Goal: Task Accomplishment & Management: Manage account settings

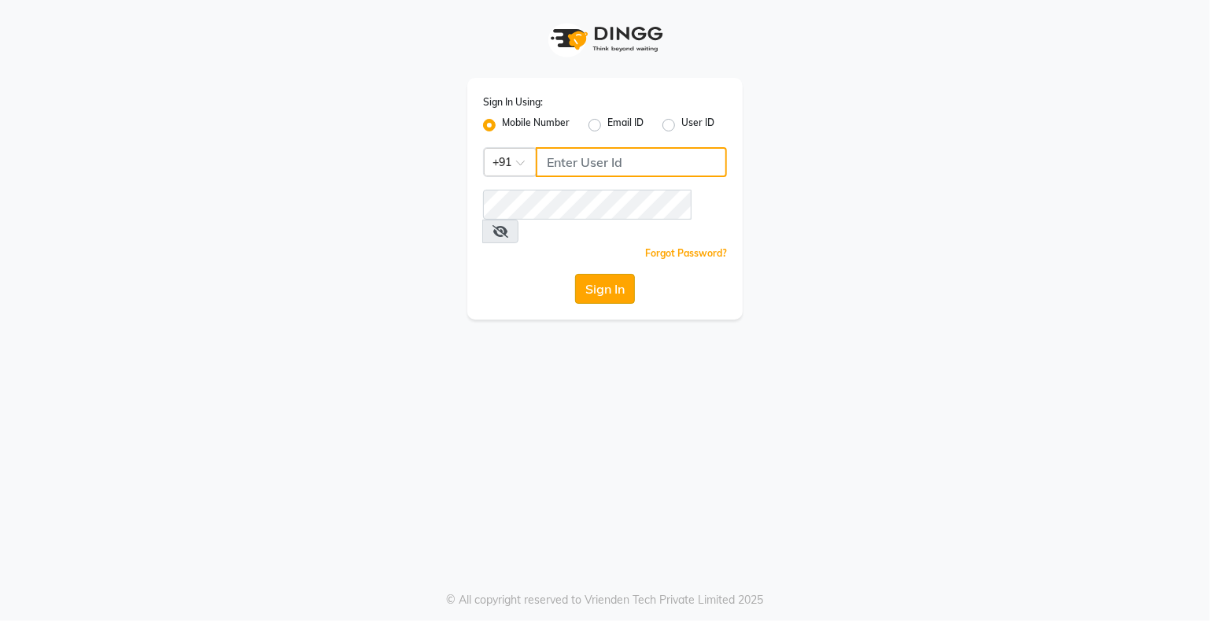
type input "9359594581"
click at [603, 274] on button "Sign In" at bounding box center [605, 289] width 60 height 30
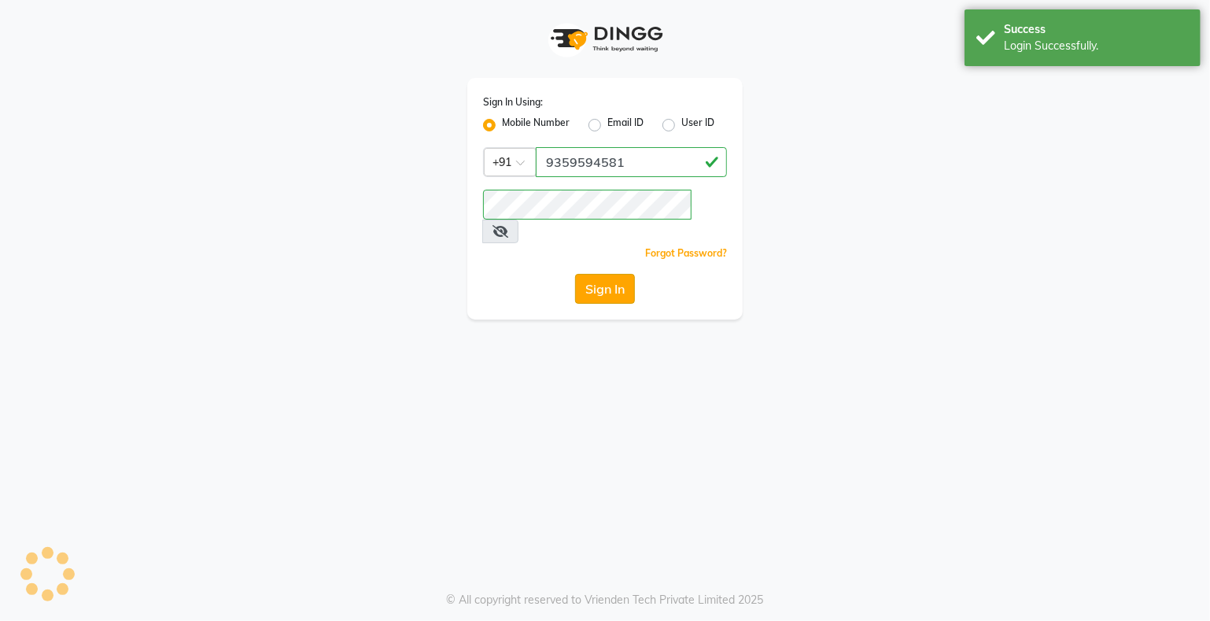
select select "service"
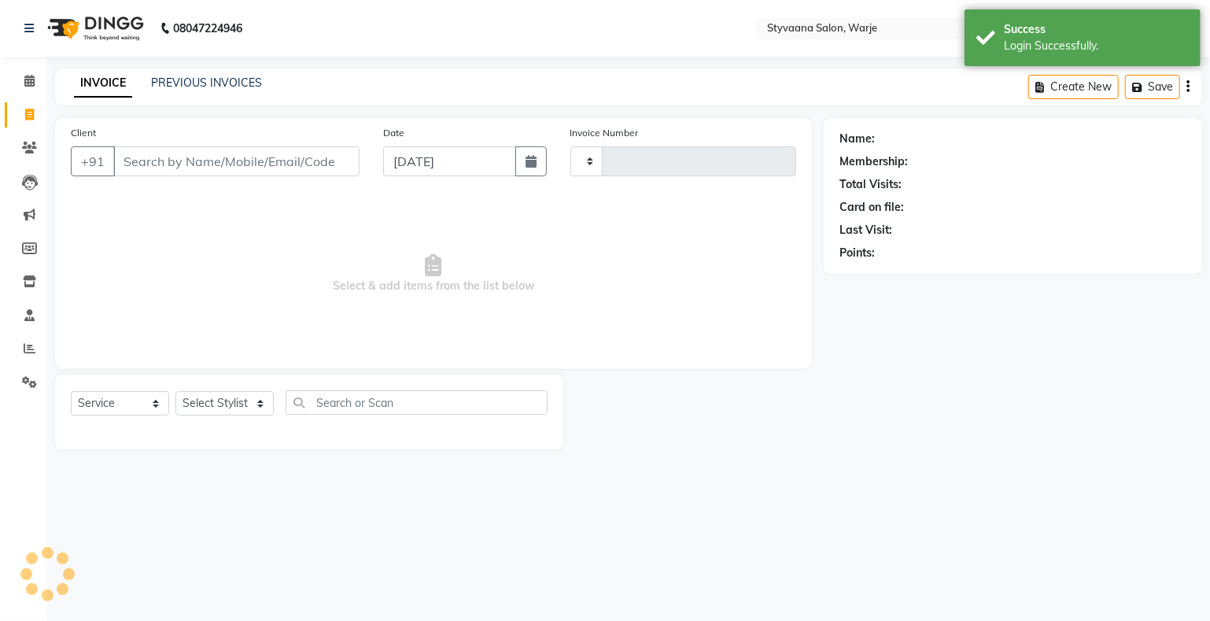
select select "en"
type input "0978"
select select "280"
click at [26, 146] on icon at bounding box center [29, 148] width 15 height 12
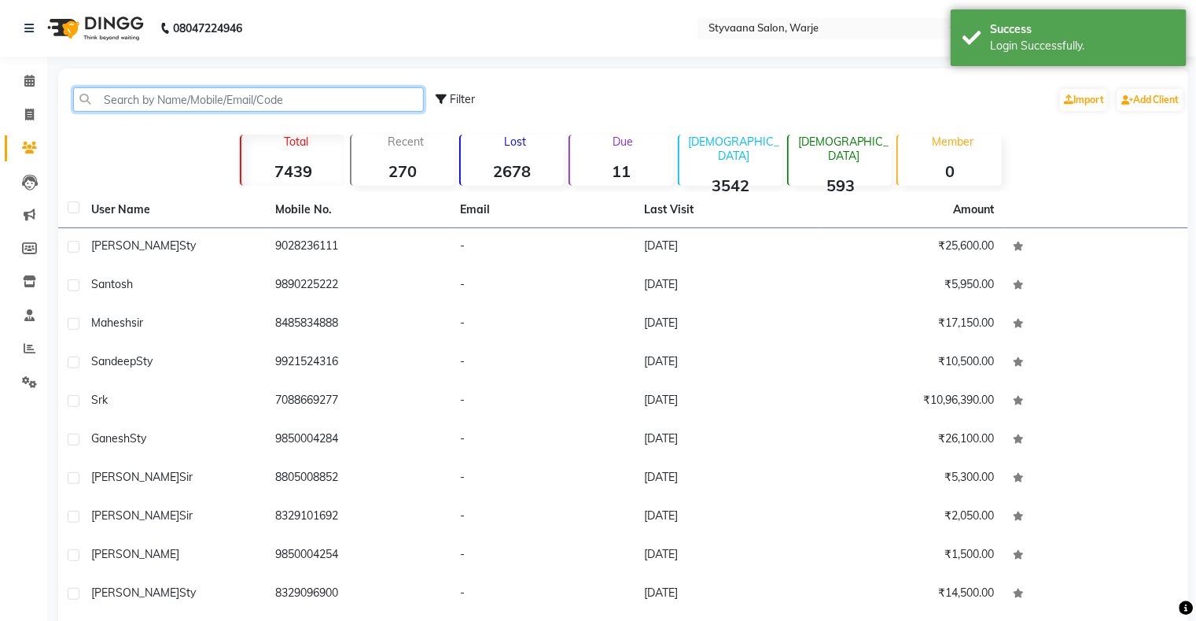
click at [136, 97] on input "text" at bounding box center [248, 99] width 351 height 24
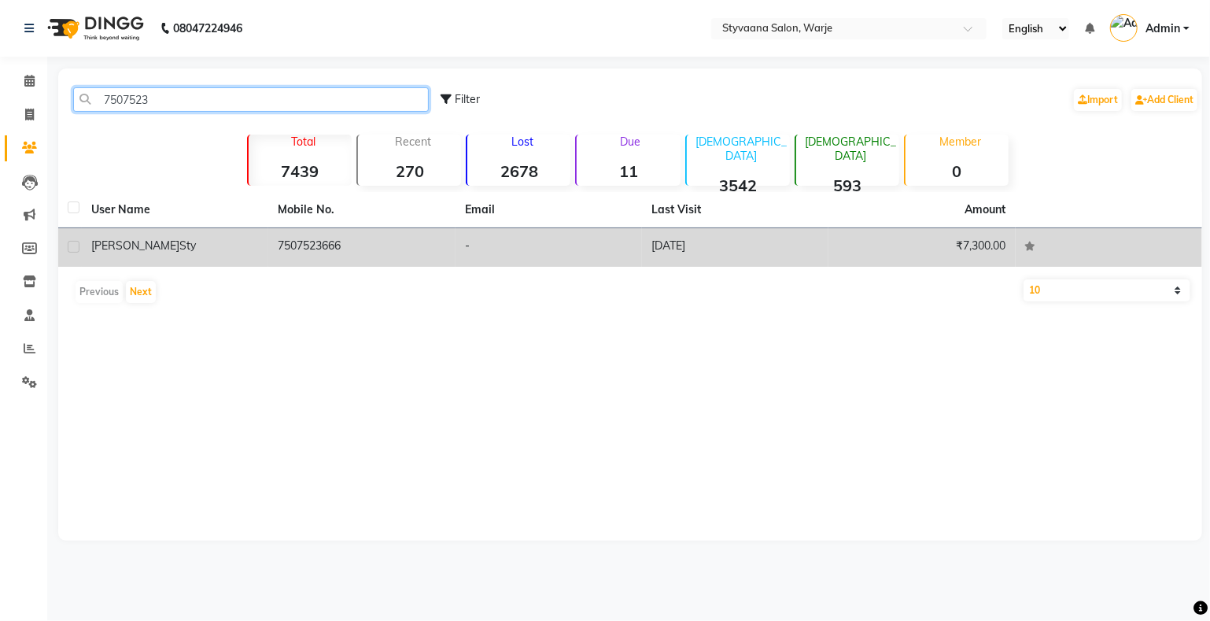
type input "7507523"
click at [338, 241] on td "7507523666" at bounding box center [361, 247] width 186 height 39
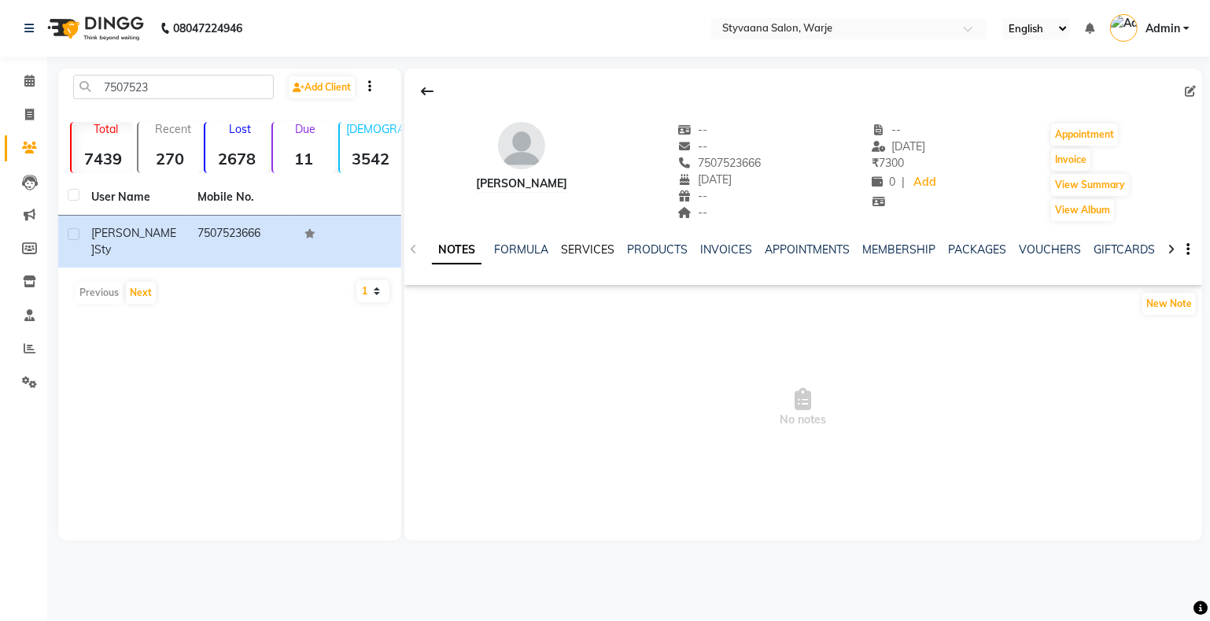
click at [579, 249] on link "SERVICES" at bounding box center [587, 249] width 53 height 14
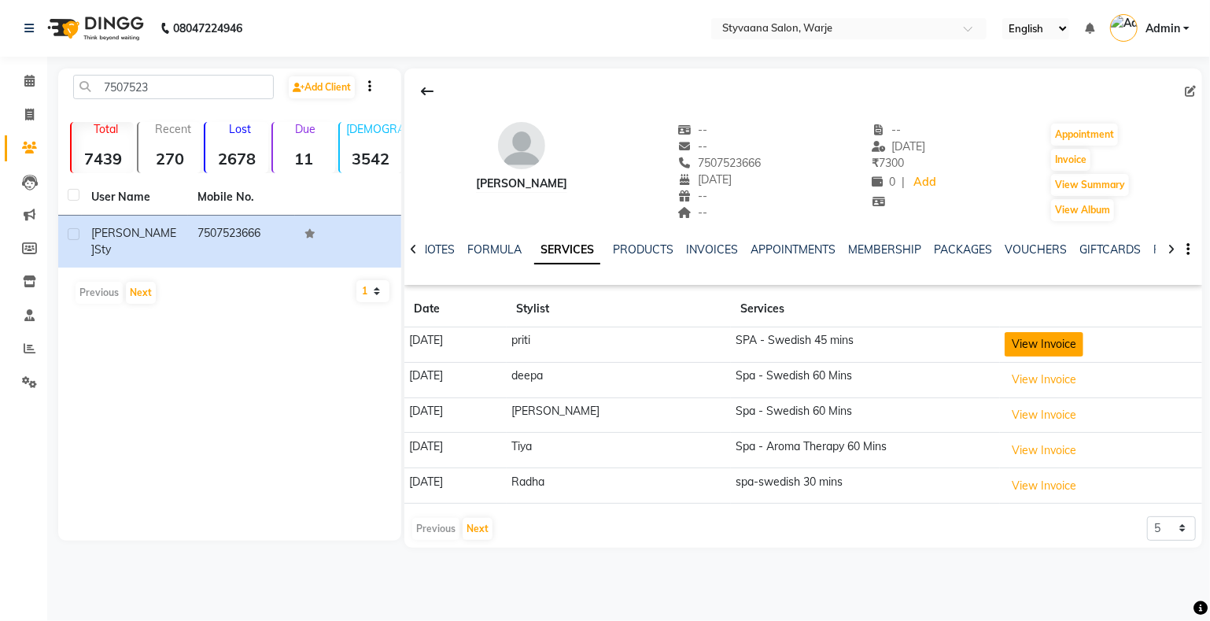
click at [1022, 341] on button "View Invoice" at bounding box center [1043, 344] width 79 height 24
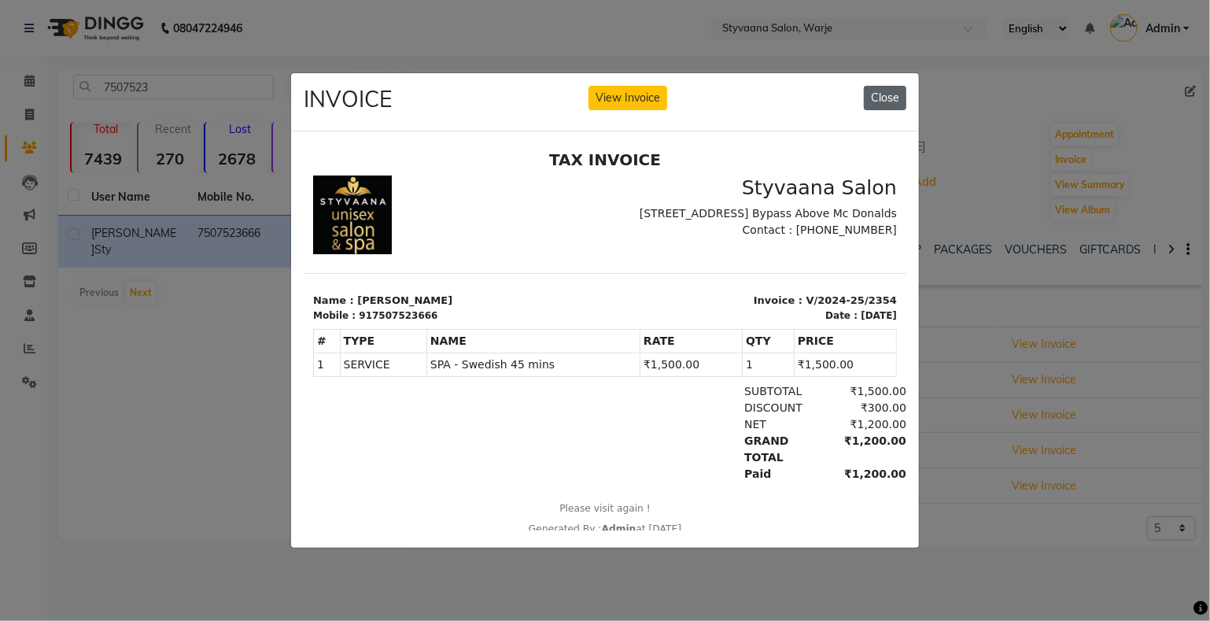
click at [887, 93] on button "Close" at bounding box center [885, 98] width 42 height 24
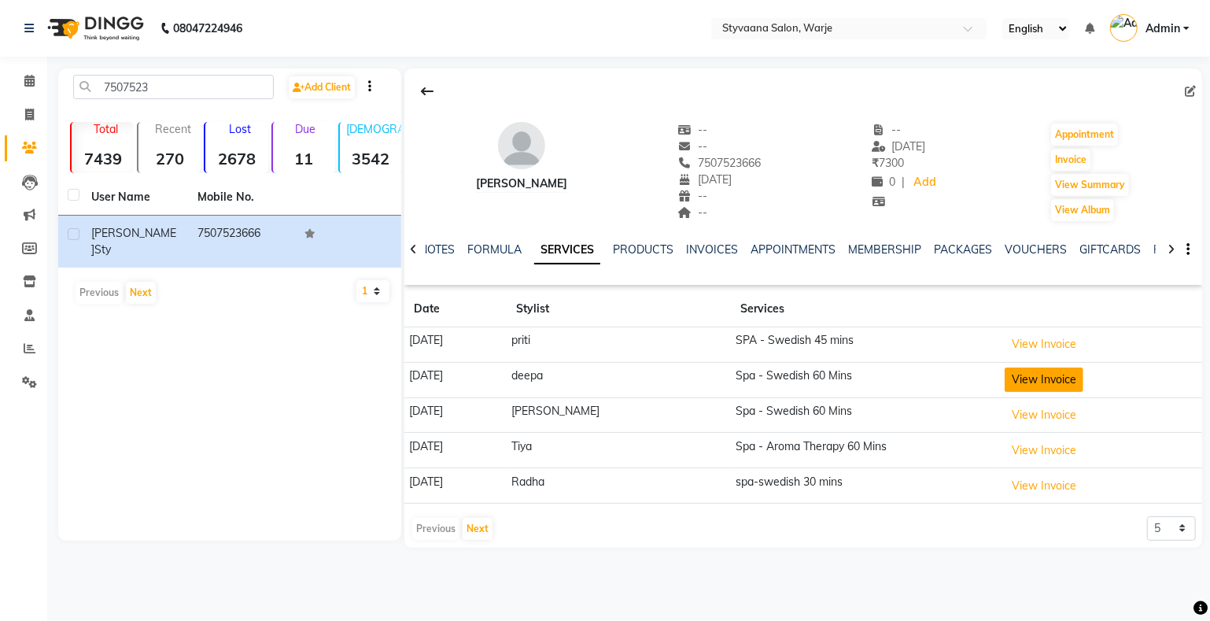
click at [1043, 381] on button "View Invoice" at bounding box center [1043, 379] width 79 height 24
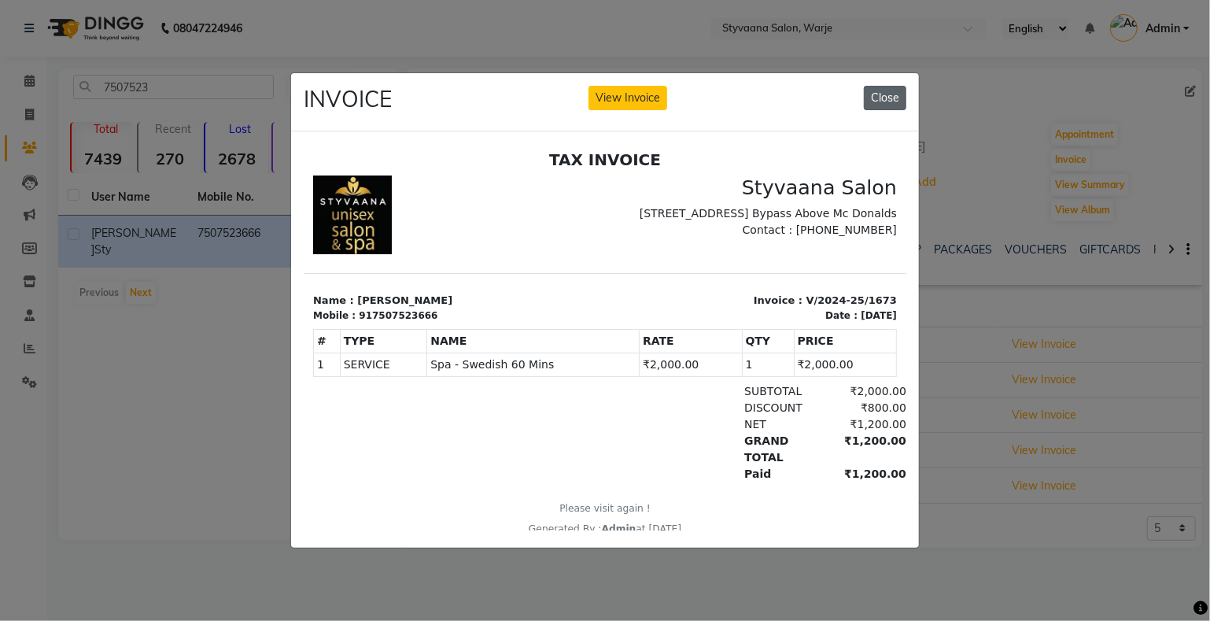
click at [896, 90] on button "Close" at bounding box center [885, 98] width 42 height 24
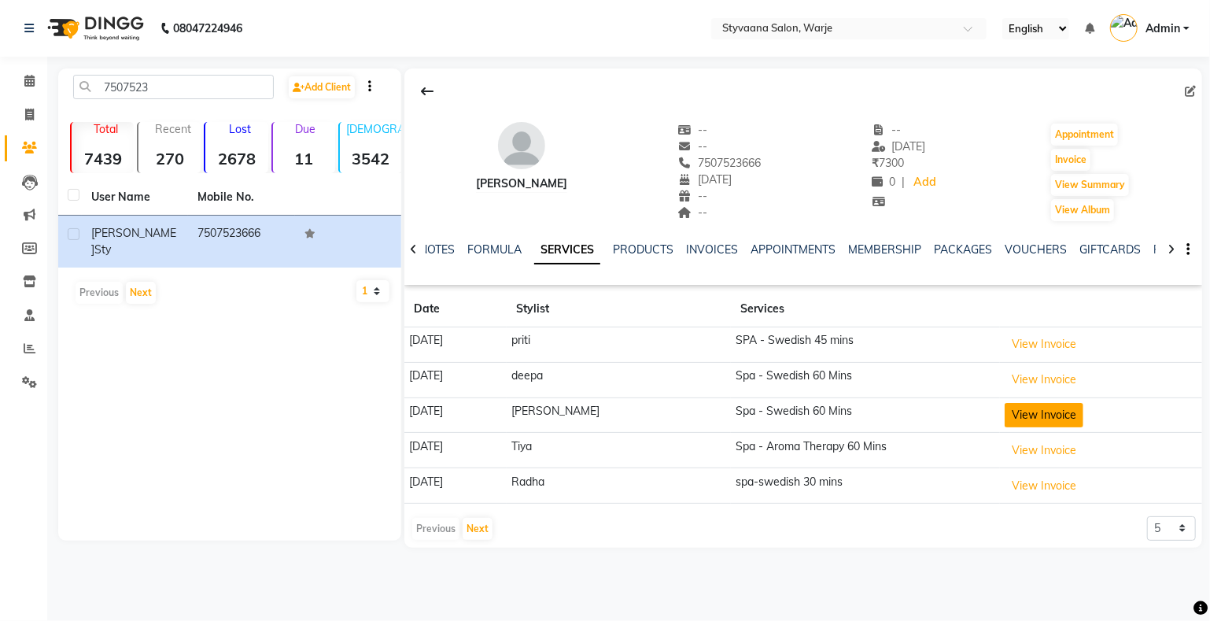
click at [1035, 410] on button "View Invoice" at bounding box center [1043, 415] width 79 height 24
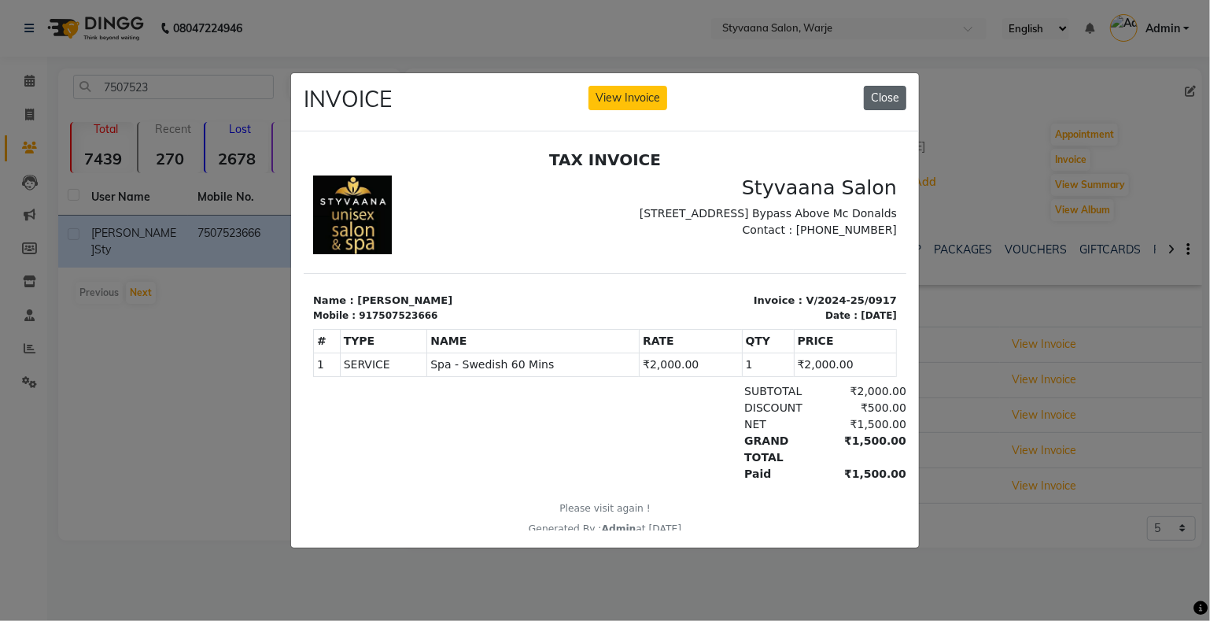
click at [879, 94] on button "Close" at bounding box center [885, 98] width 42 height 24
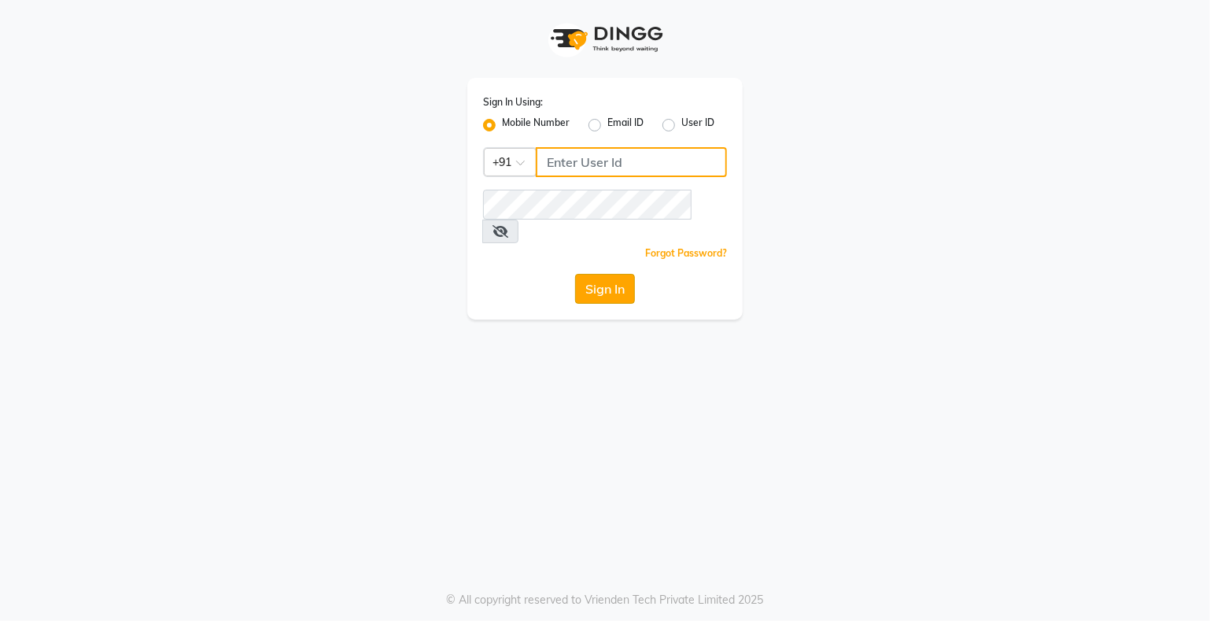
type input "9359594581"
click at [596, 274] on button "Sign In" at bounding box center [605, 289] width 60 height 30
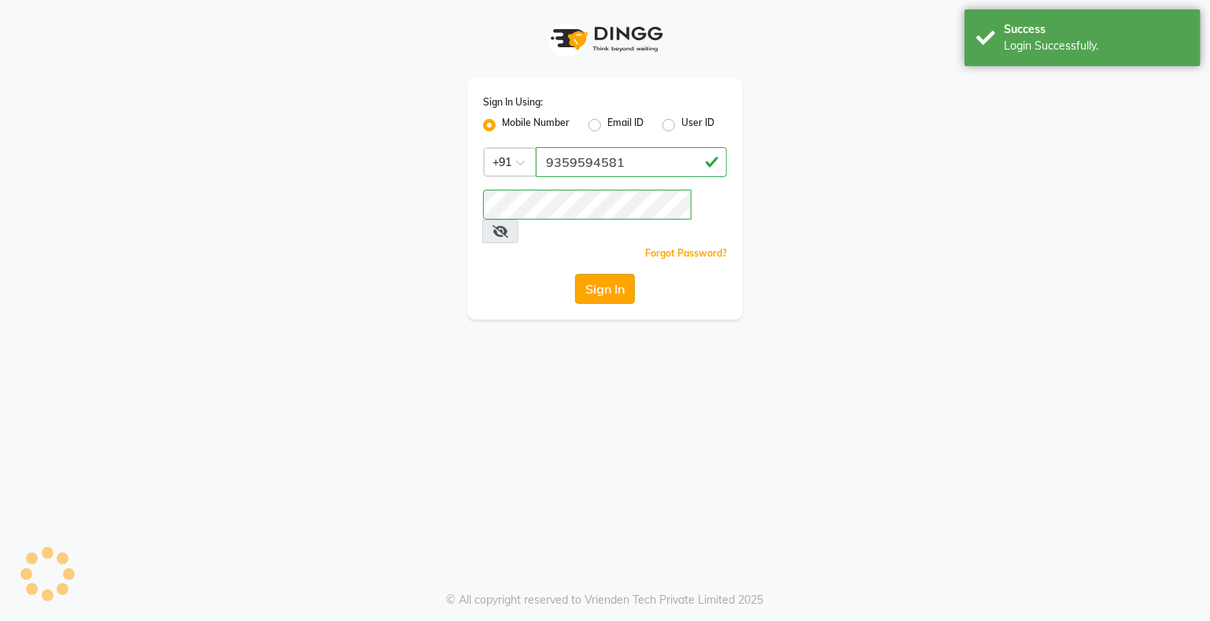
select select "service"
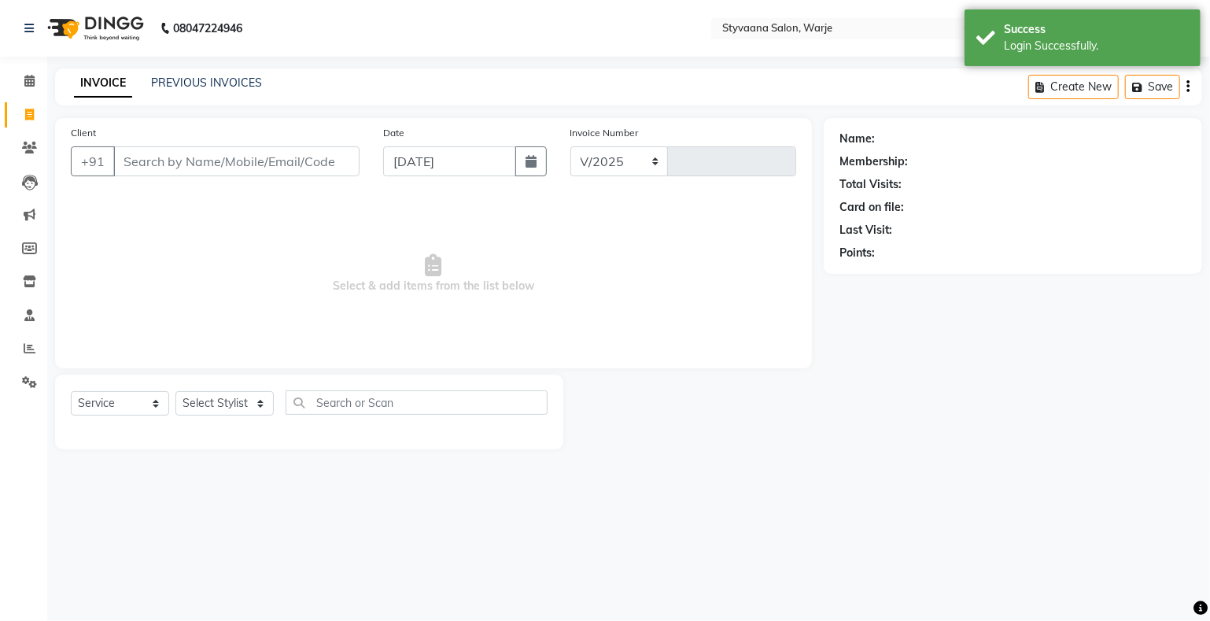
select select "280"
type input "0978"
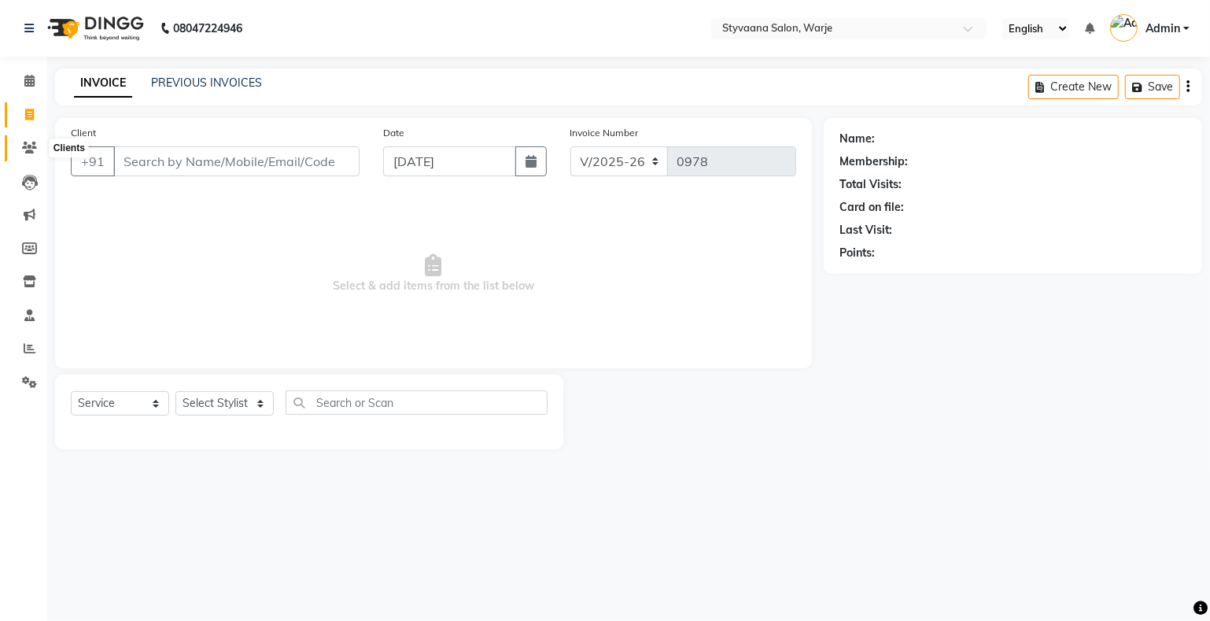
click at [25, 149] on icon at bounding box center [29, 148] width 15 height 12
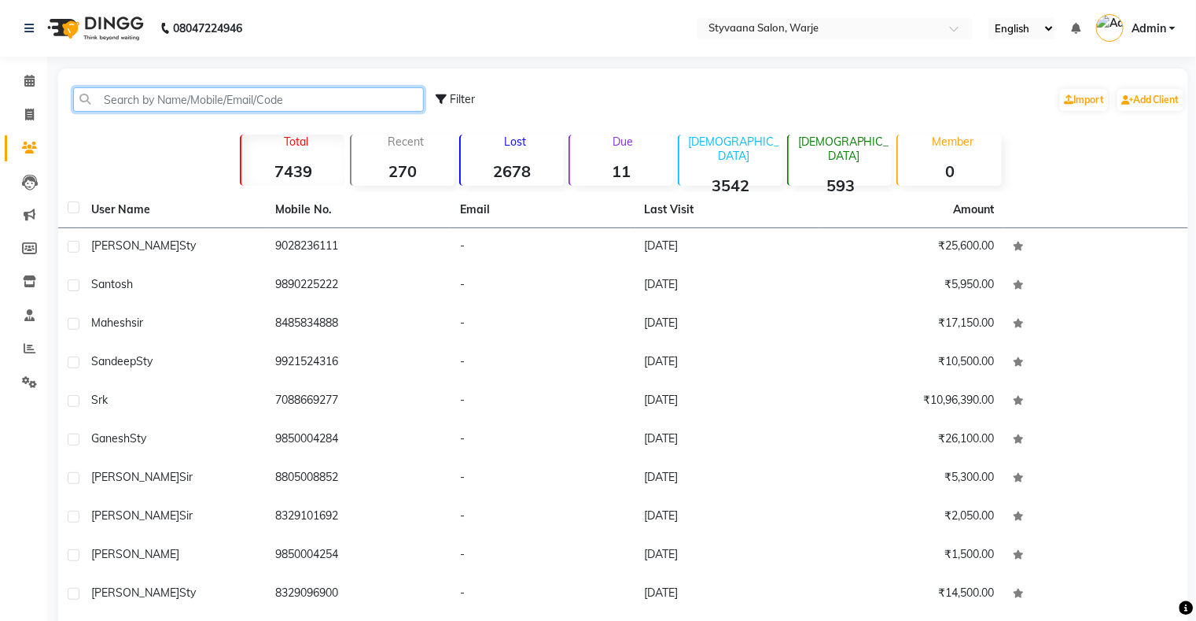
click at [98, 100] on input "text" at bounding box center [248, 99] width 351 height 24
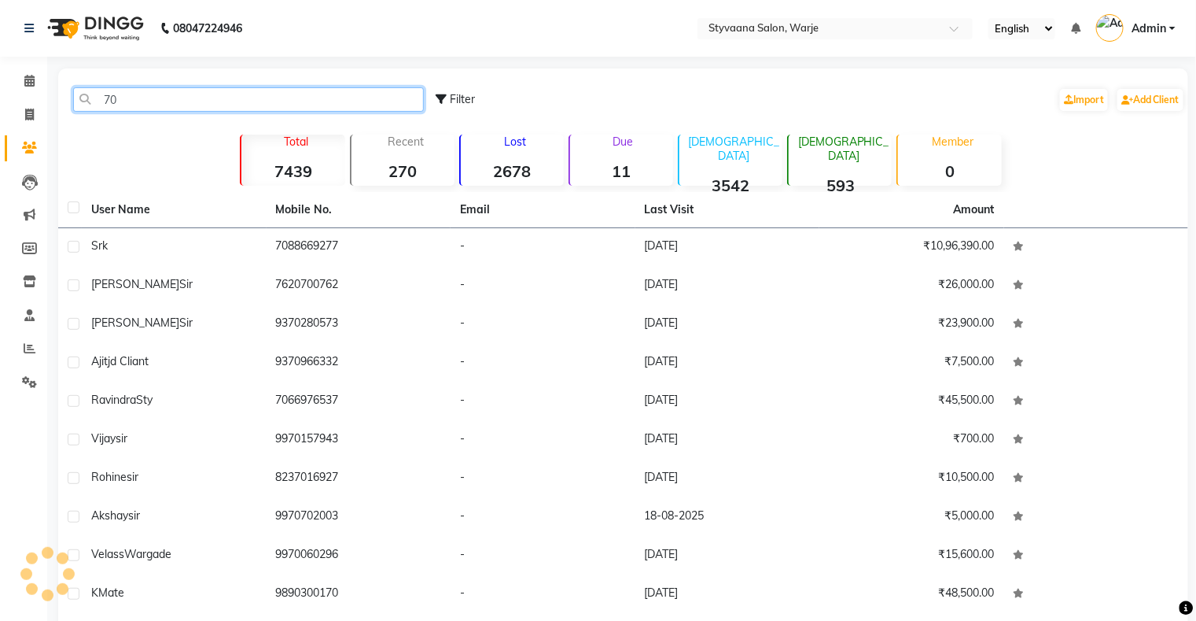
type input "7"
